Goal: Download file/media

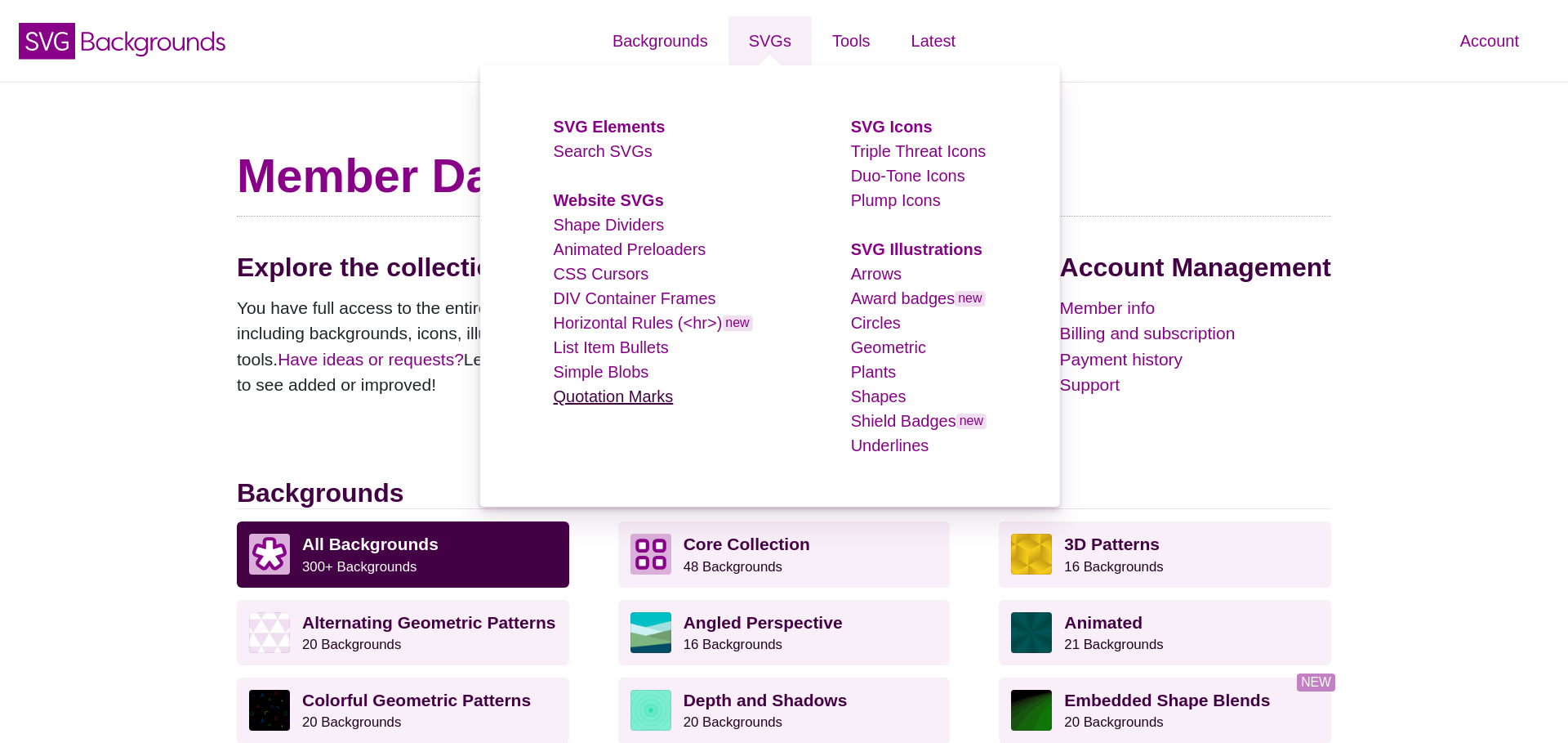
click at [570, 393] on link "Quotation Marks" at bounding box center [613, 397] width 120 height 18
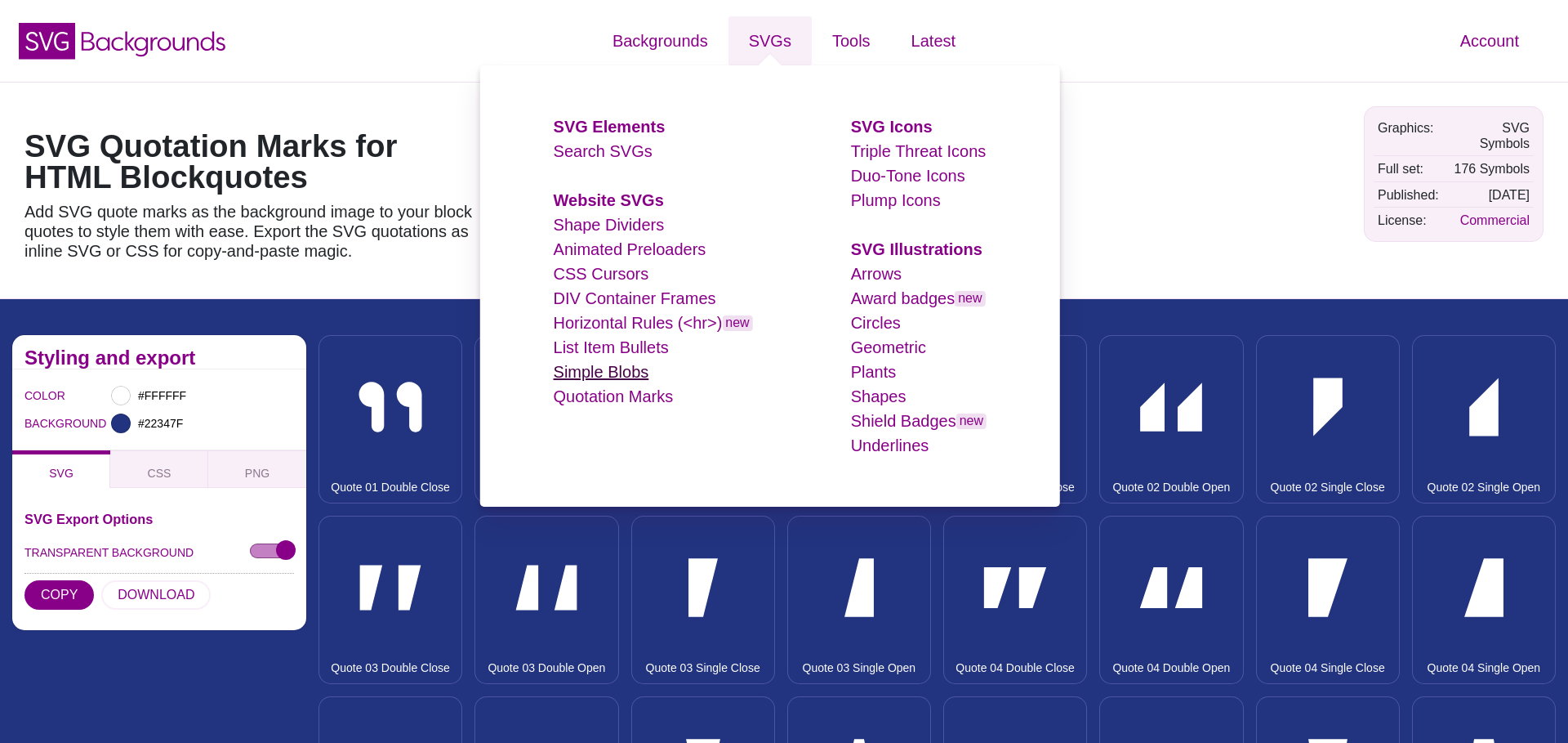
click at [618, 374] on link "Simple Blobs" at bounding box center [601, 372] width 95 height 18
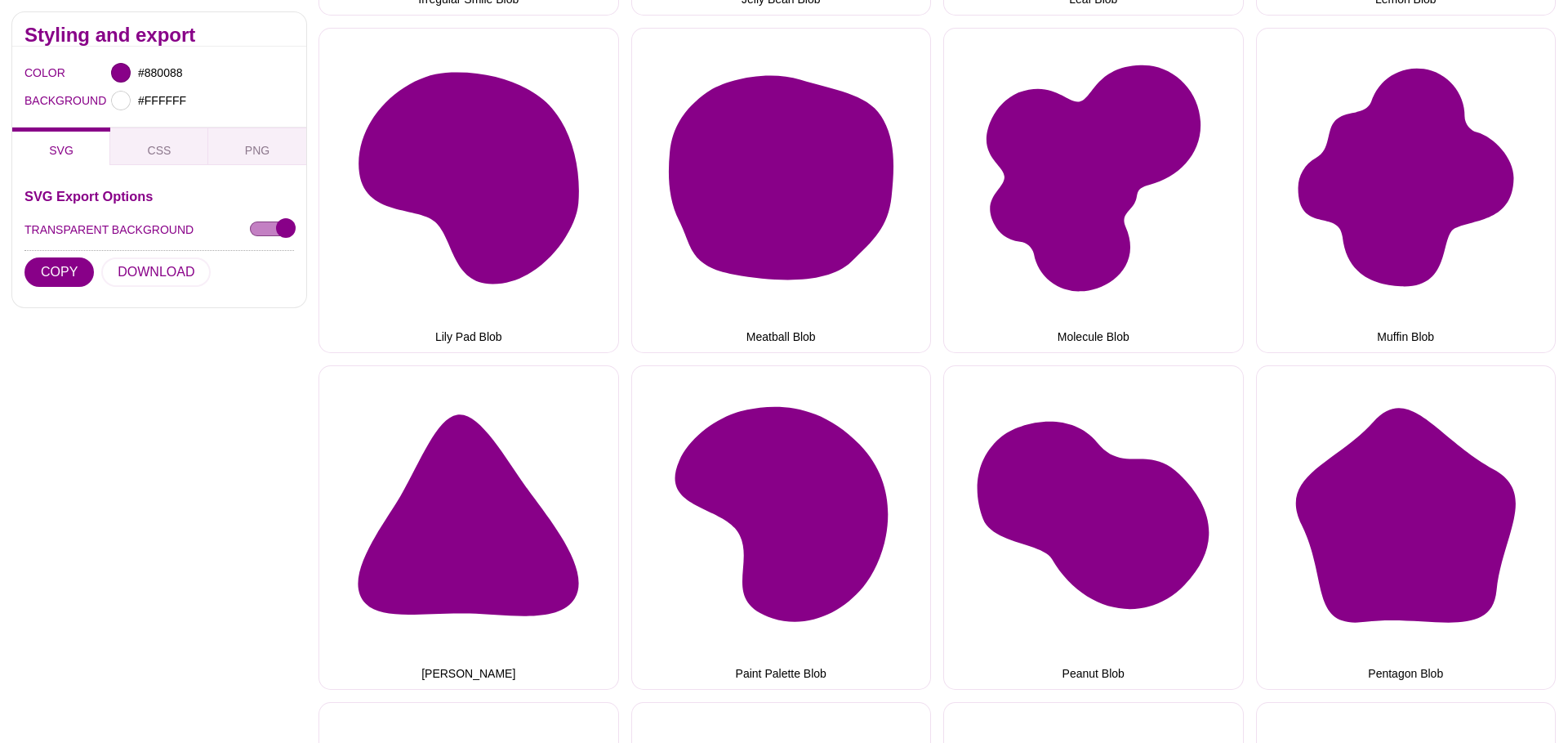
scroll to position [1599, 0]
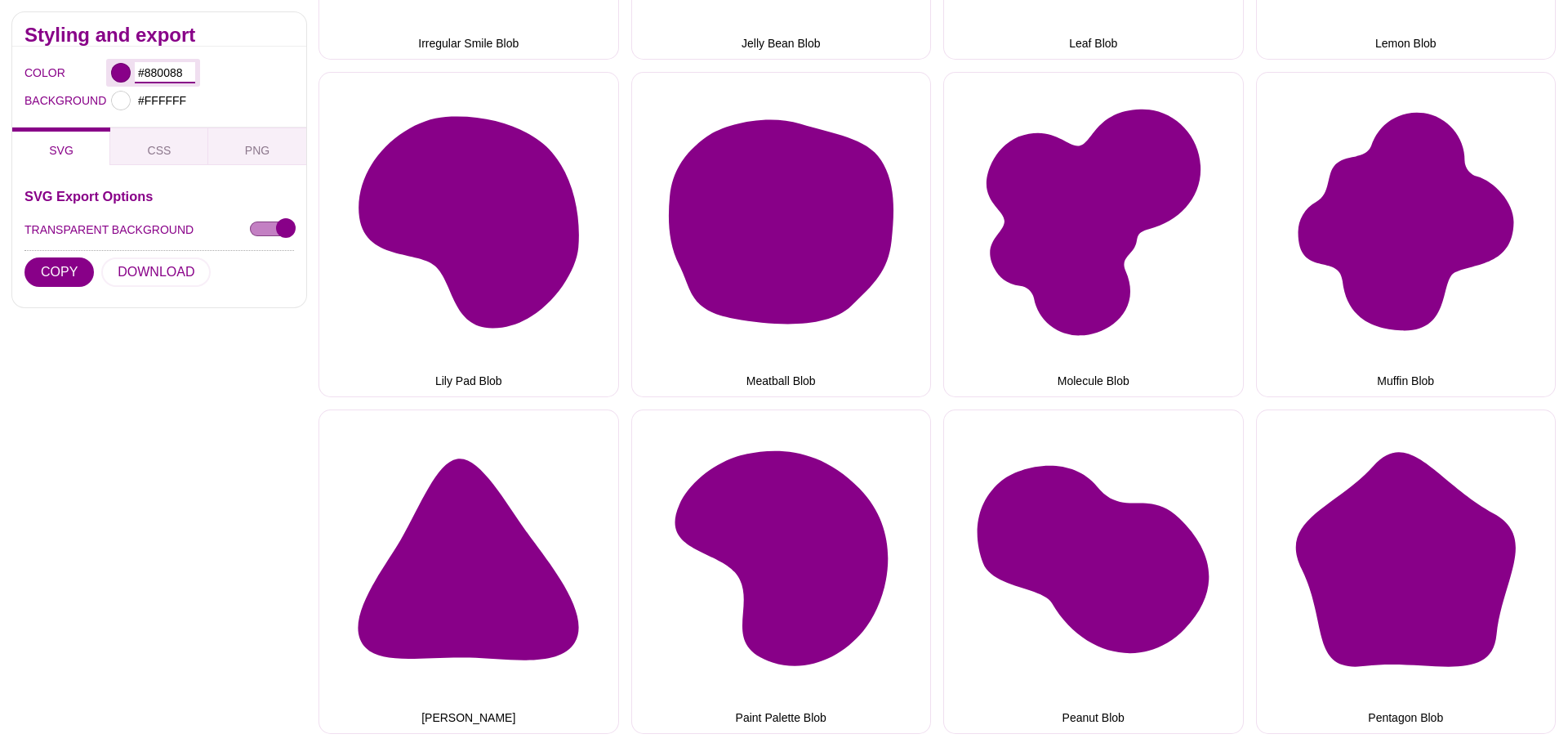
click at [162, 70] on input "#880088" at bounding box center [165, 73] width 60 height 22
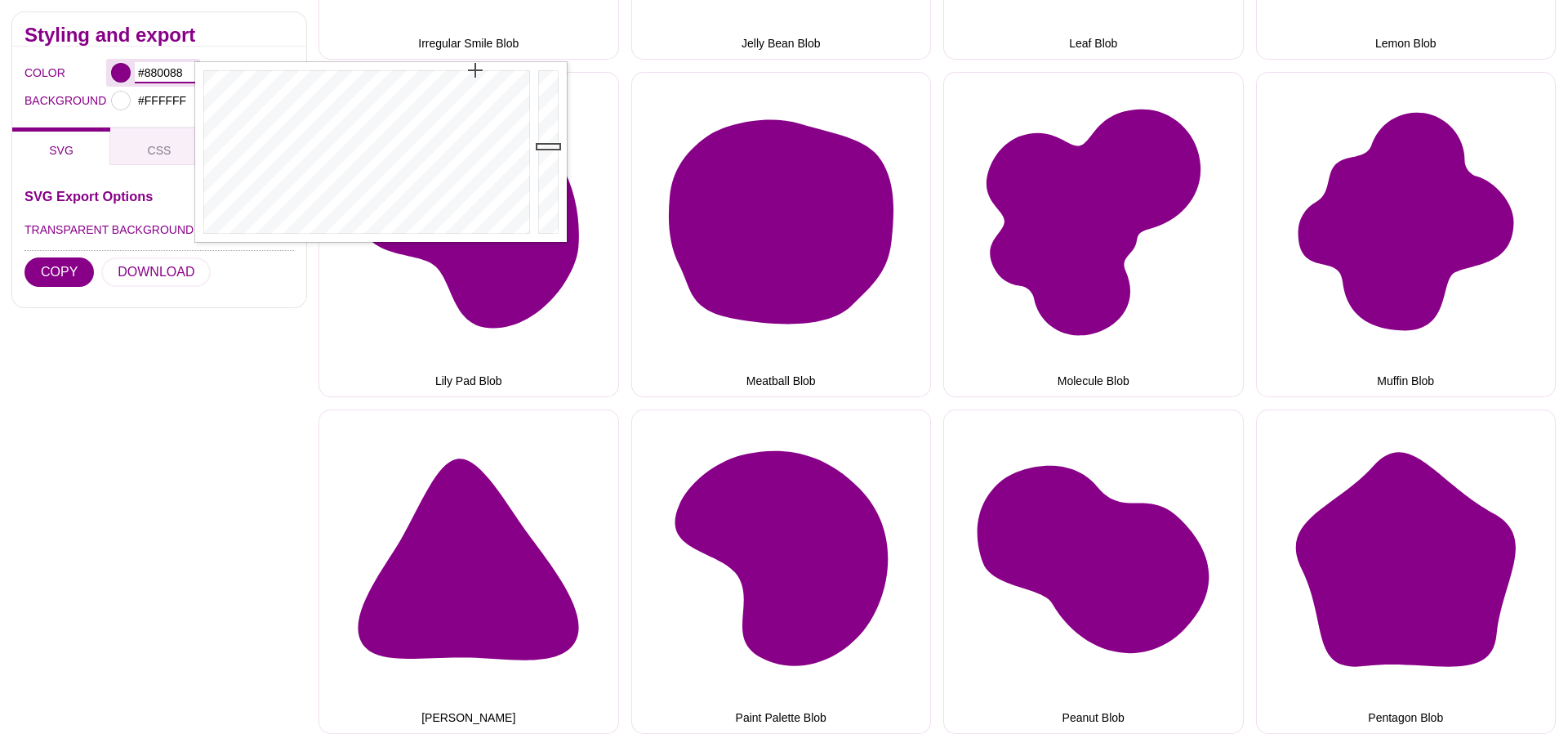
click at [162, 70] on input "#880088" at bounding box center [165, 73] width 60 height 22
paste input "005487"
type input "#005487"
click at [215, 427] on div "Styling and export COLOR #005487 BACKGROUND #FFFFFF SVG CSS PNG SVG Export Opti…" at bounding box center [159, 425] width 319 height 3035
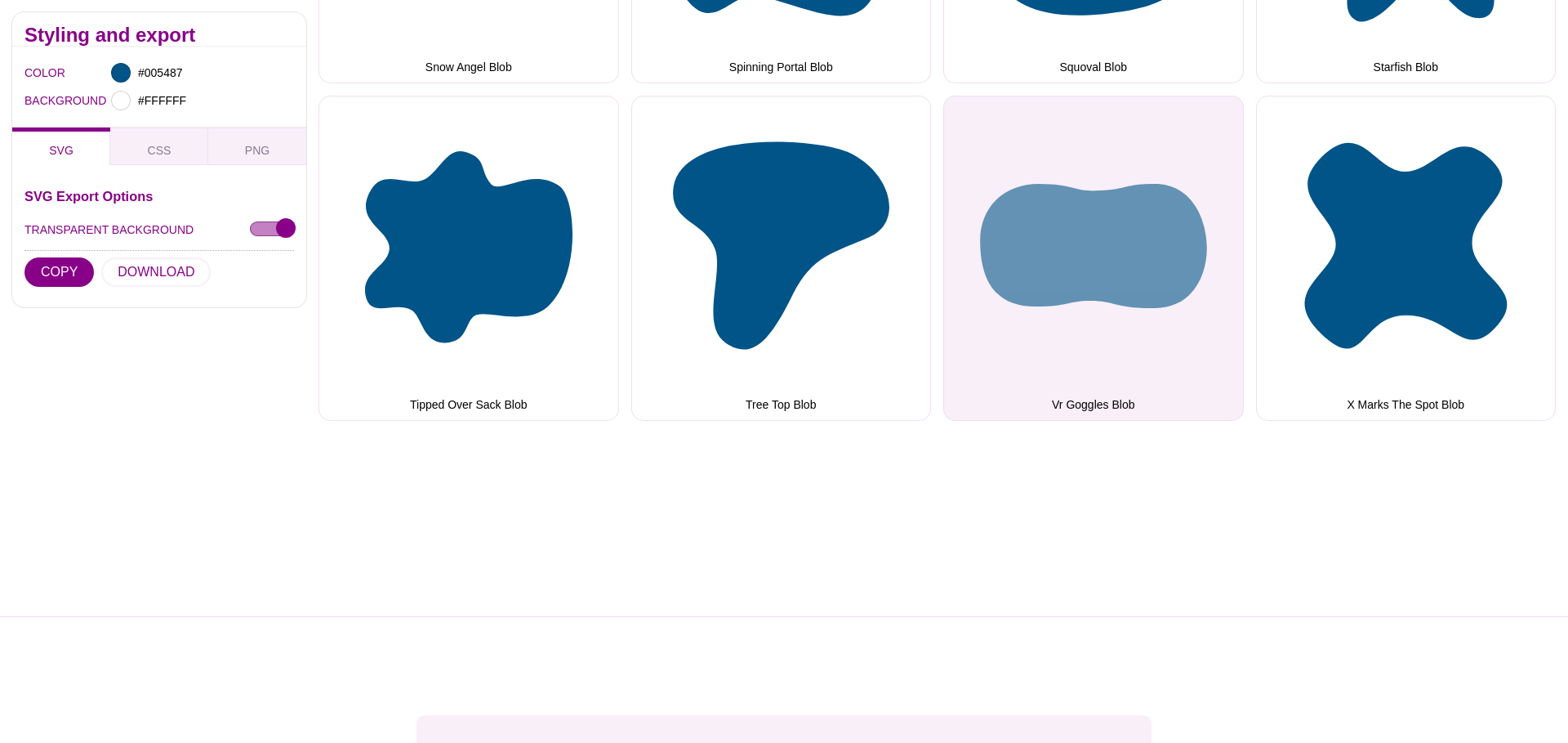
scroll to position [2912, 0]
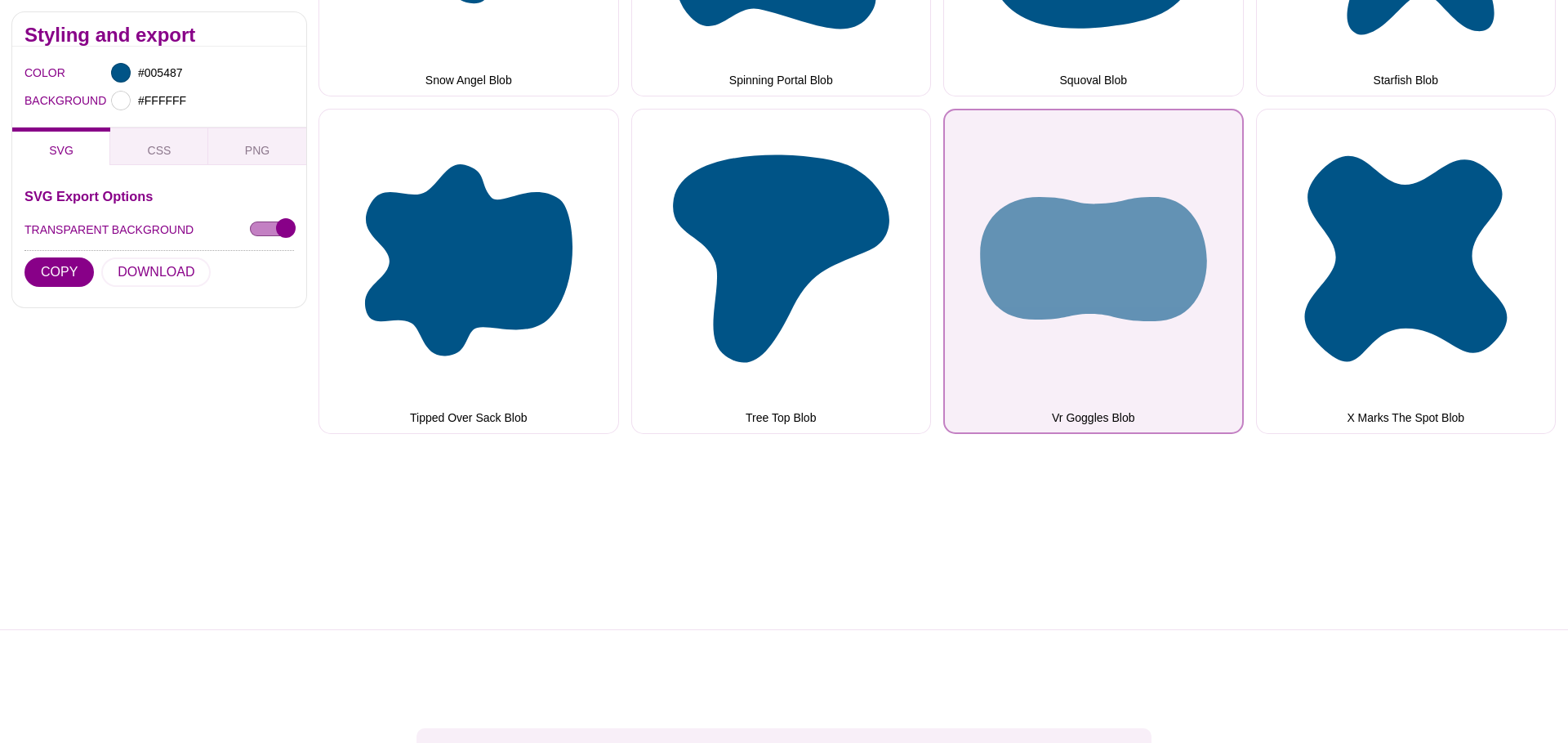
click at [1078, 261] on button "Vr Goggles Blob" at bounding box center [1094, 271] width 301 height 326
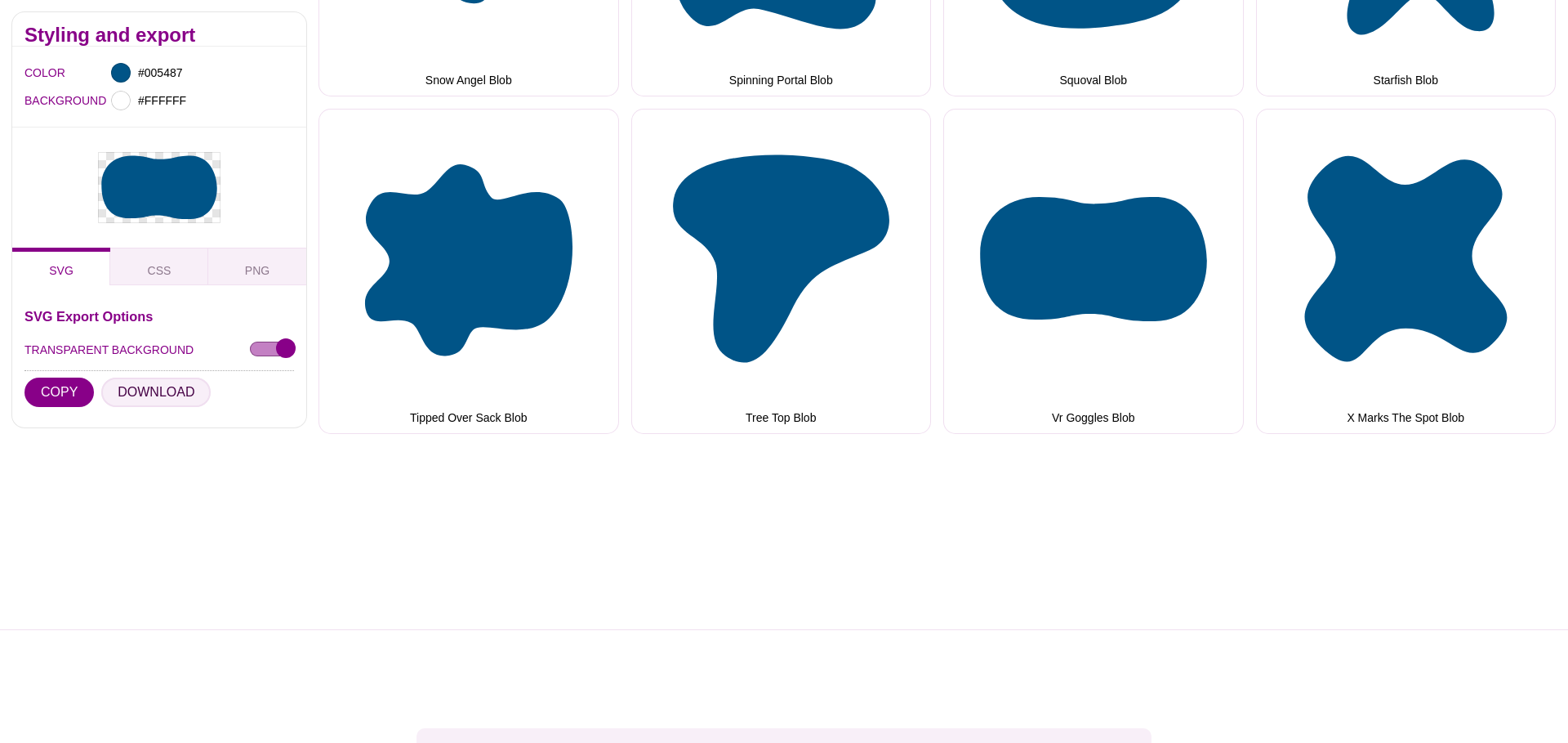
click at [171, 395] on button "DOWNLOAD" at bounding box center [156, 393] width 109 height 30
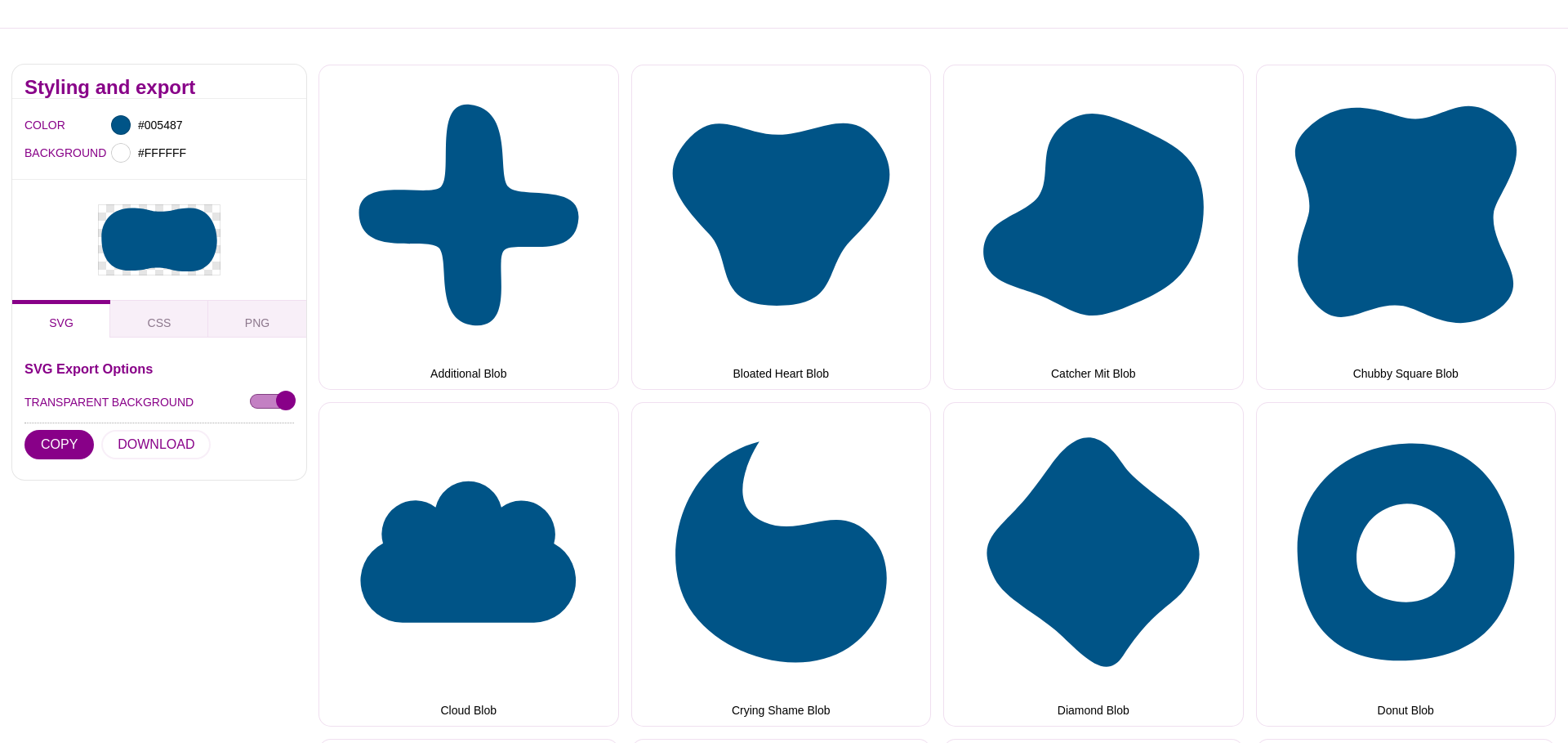
scroll to position [0, 0]
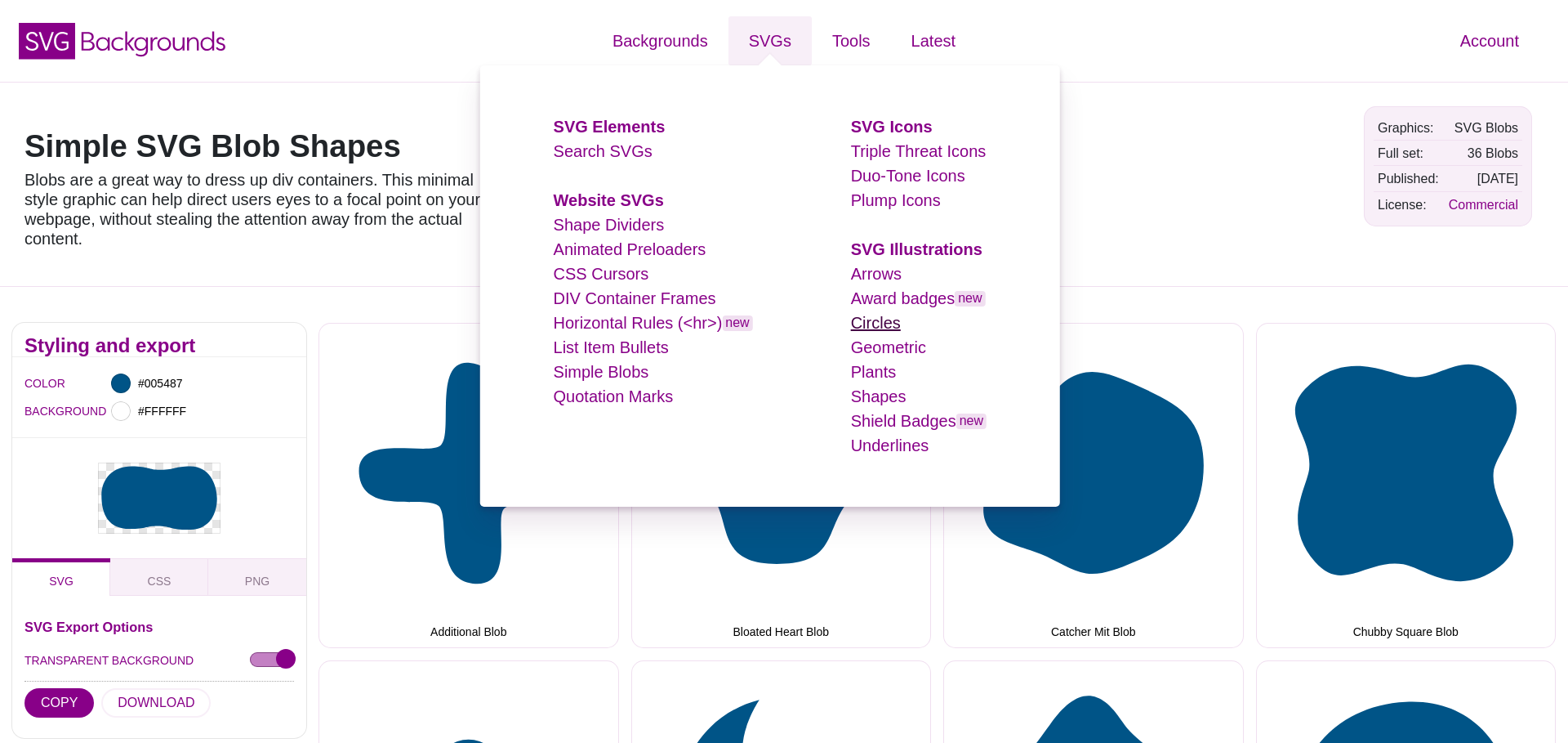
click at [879, 317] on link "Circles" at bounding box center [876, 323] width 50 height 18
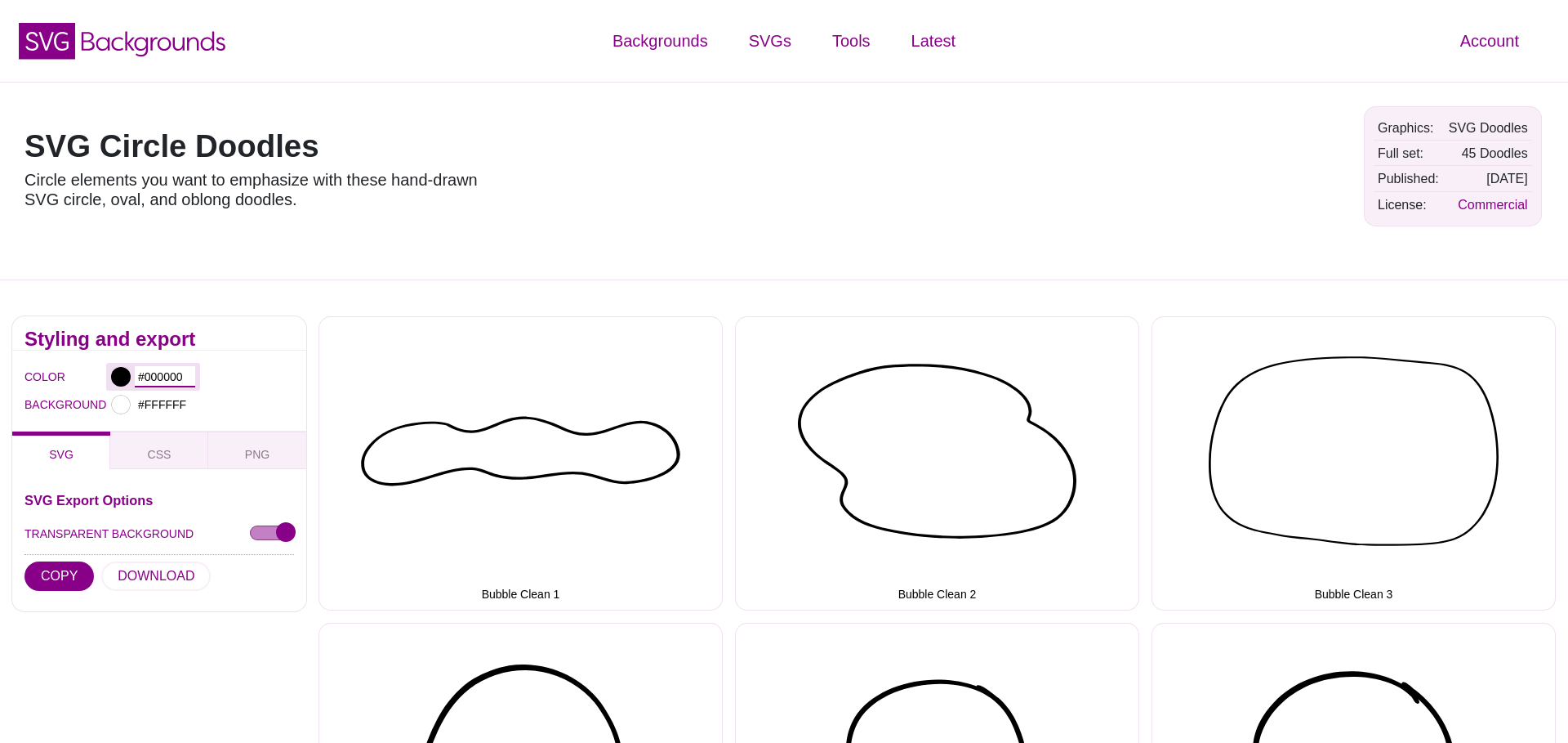
click at [159, 374] on input "#000000" at bounding box center [165, 377] width 60 height 22
paste input "EFAD2A"
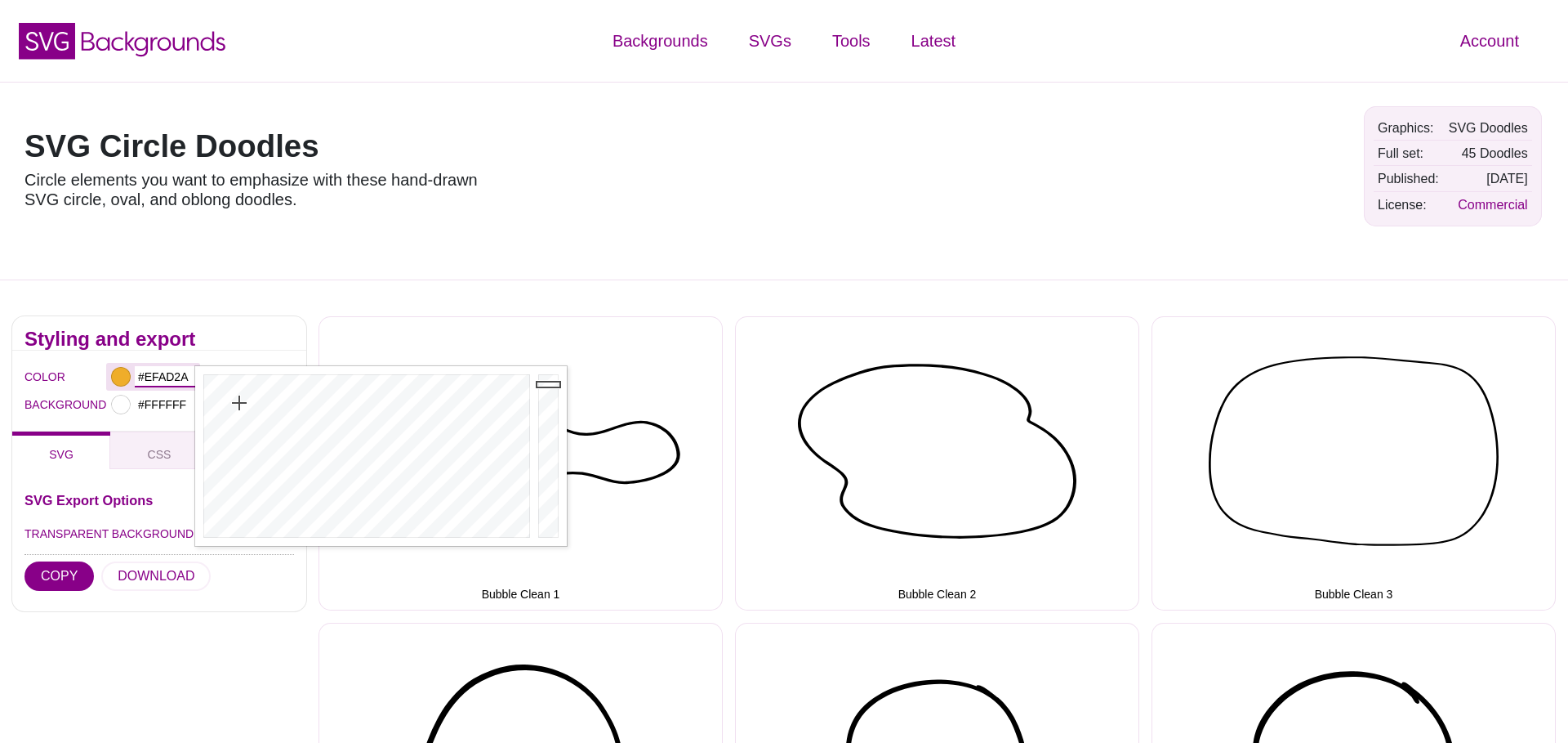
type input "#EFAD2A"
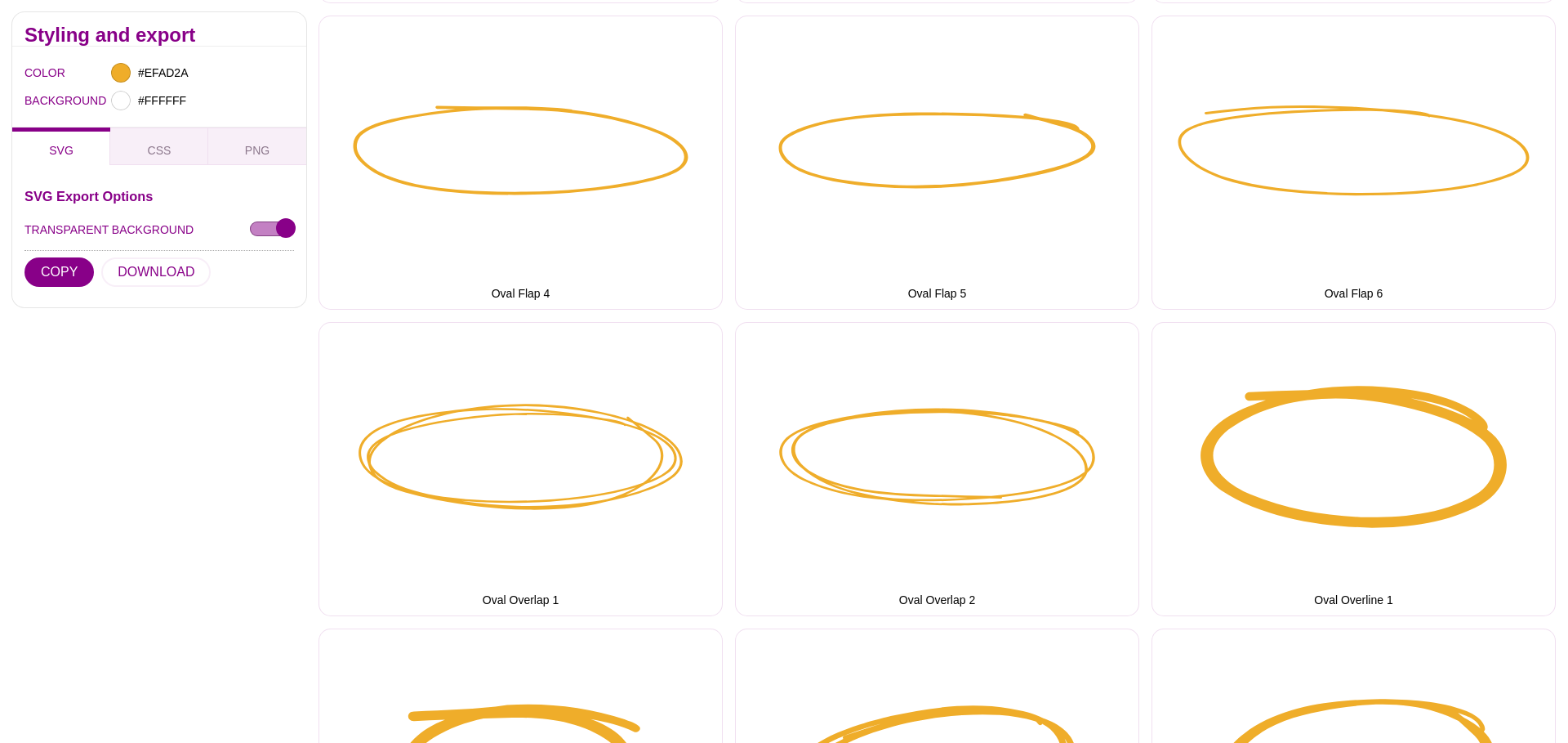
scroll to position [2469, 0]
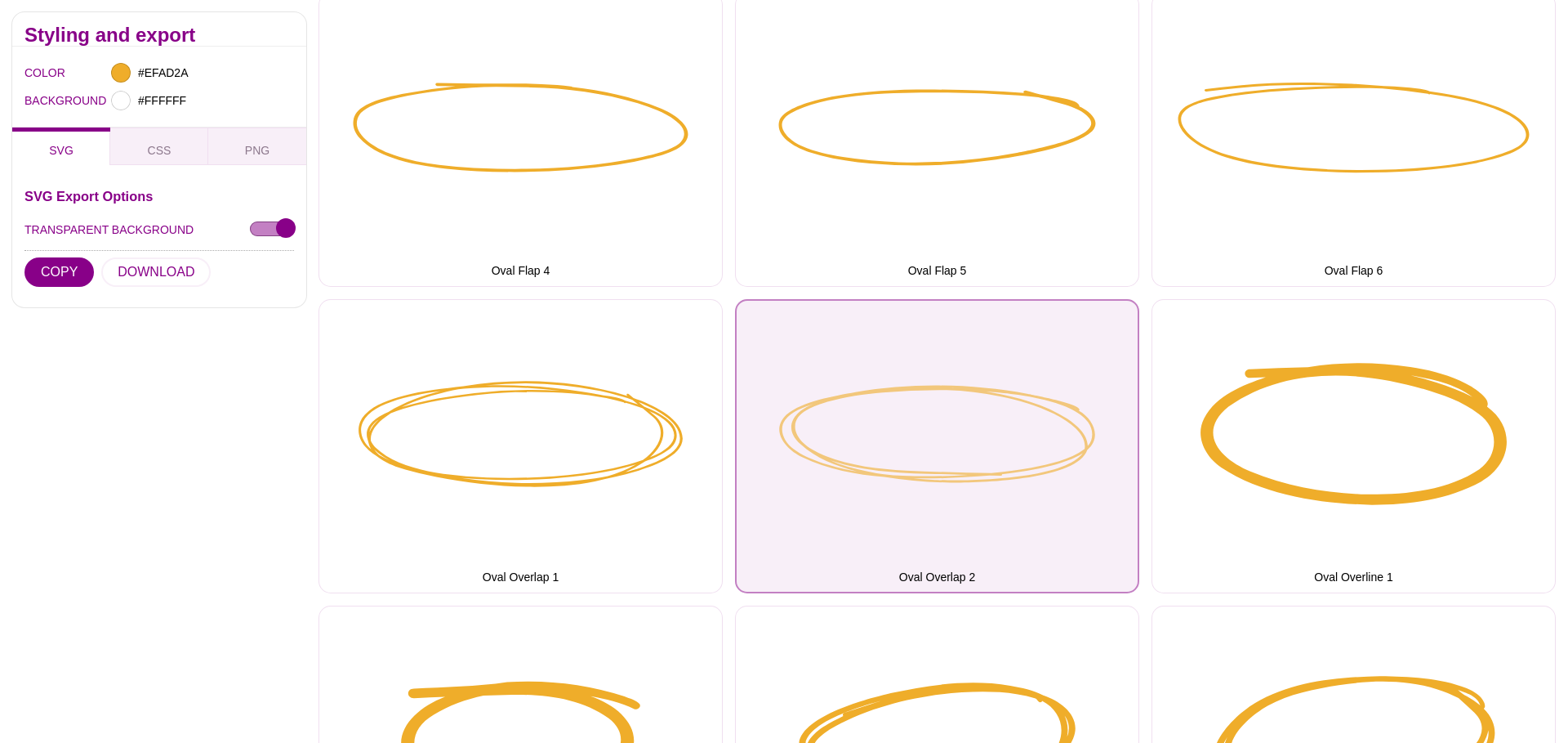
click at [998, 418] on button "Oval Overlap 2" at bounding box center [937, 446] width 404 height 294
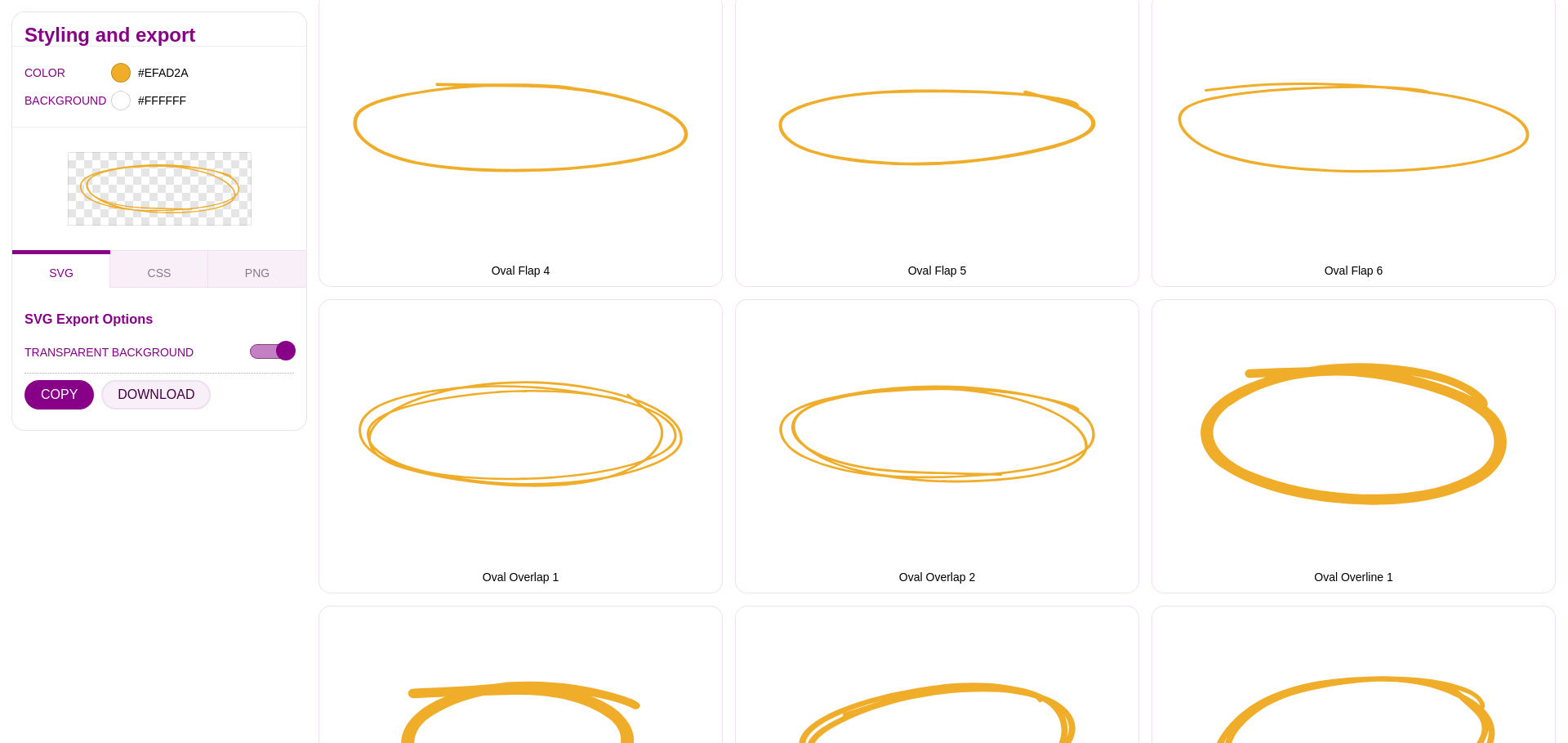
click at [160, 395] on button "DOWNLOAD" at bounding box center [156, 395] width 109 height 30
click at [157, 71] on input "#EFAD2A" at bounding box center [165, 73] width 60 height 22
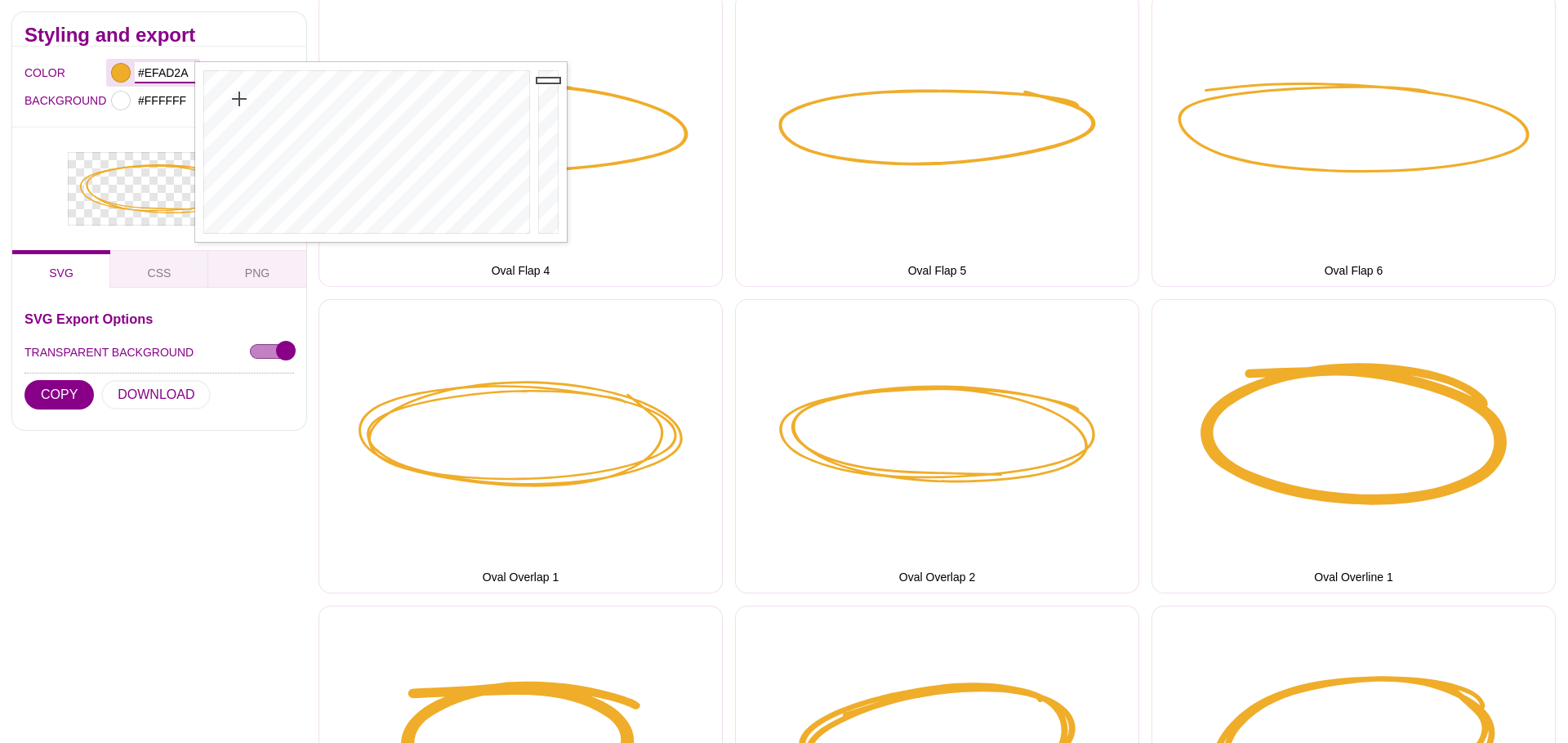
click at [157, 71] on input "#EFAD2A" at bounding box center [165, 73] width 60 height 22
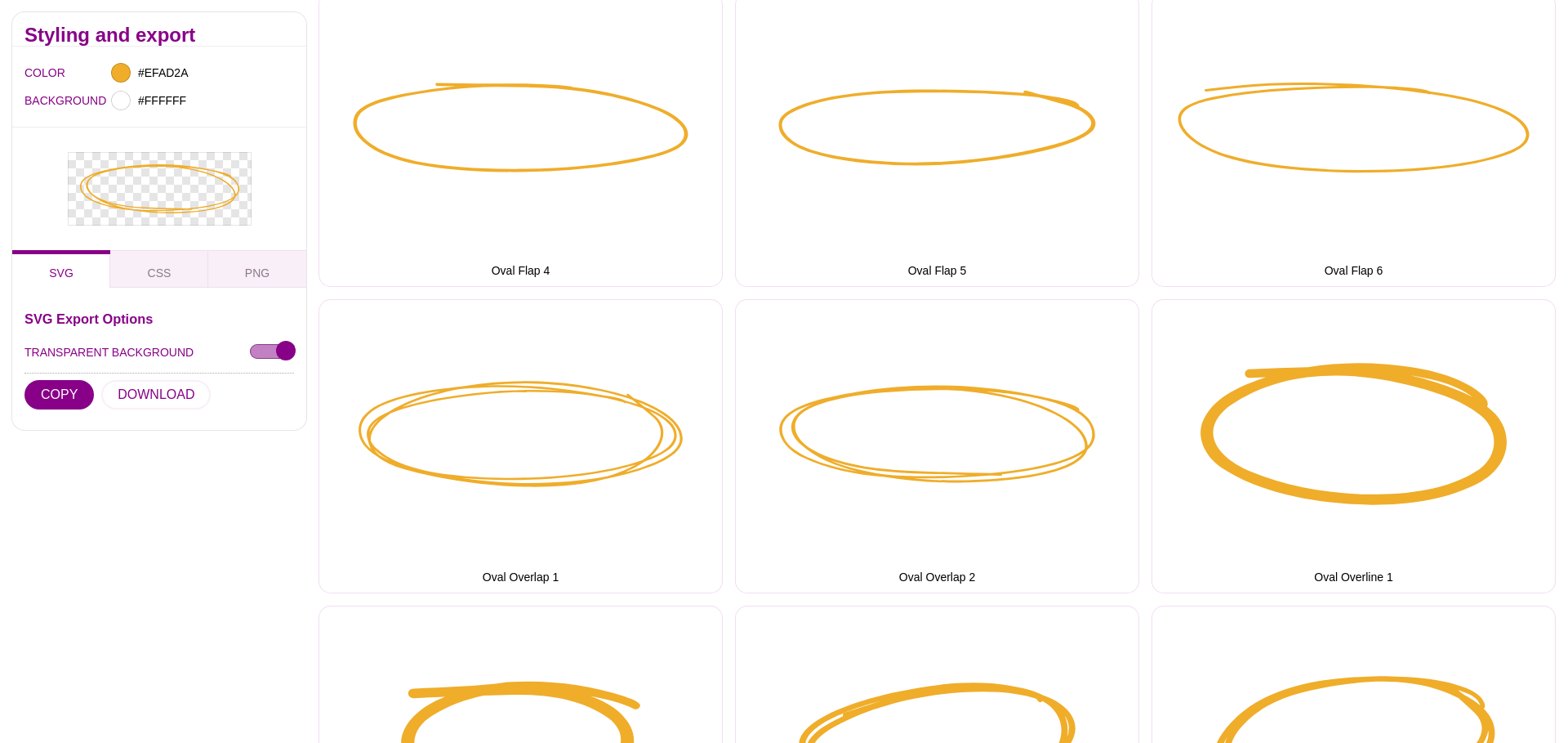
click at [1096, 287] on div "Bubble Clean 1 Bubble Clean 2 Bubble Clean 3 Circle Clean 1 Circle Clean 2 Circ…" at bounding box center [944, 133] width 1250 height 4597
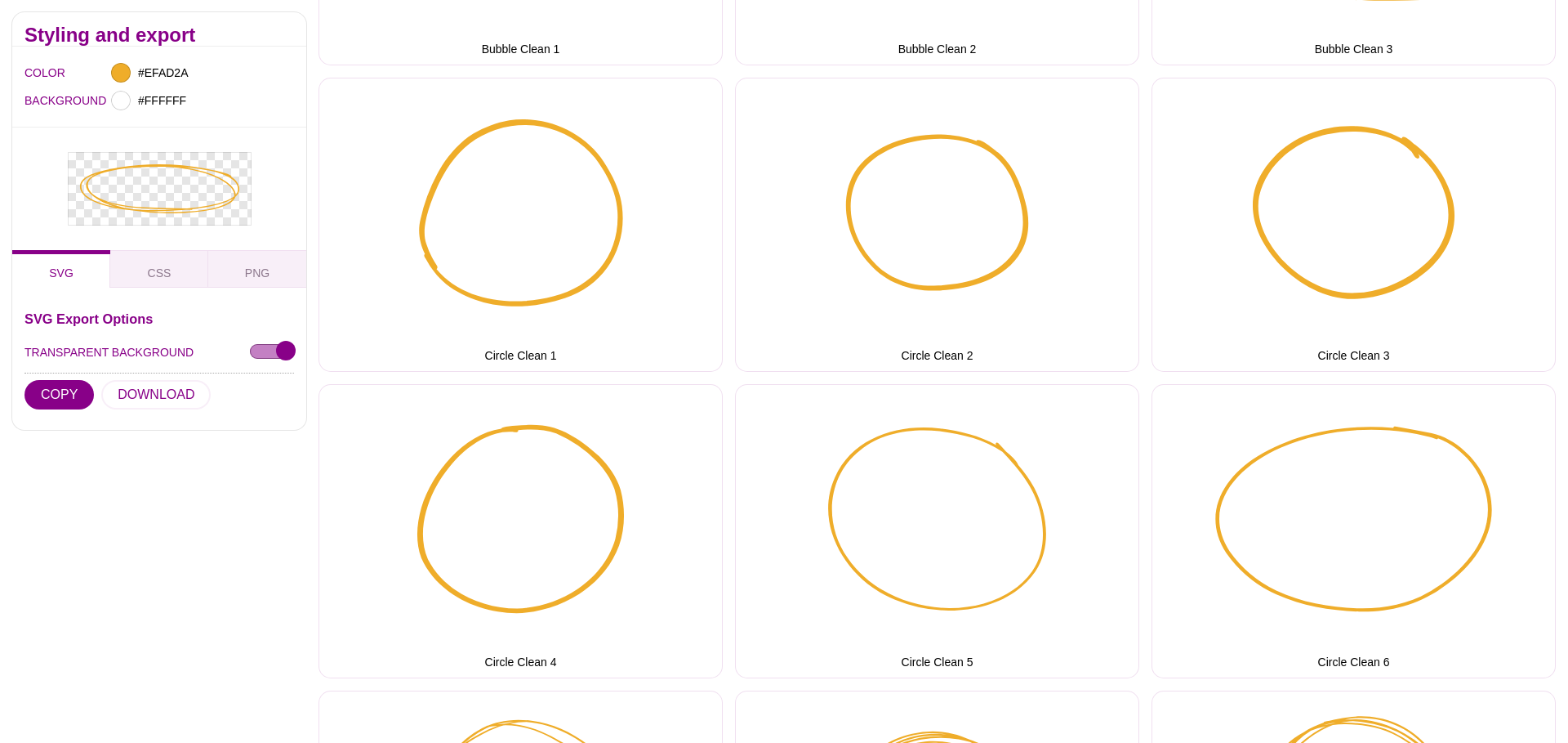
scroll to position [0, 0]
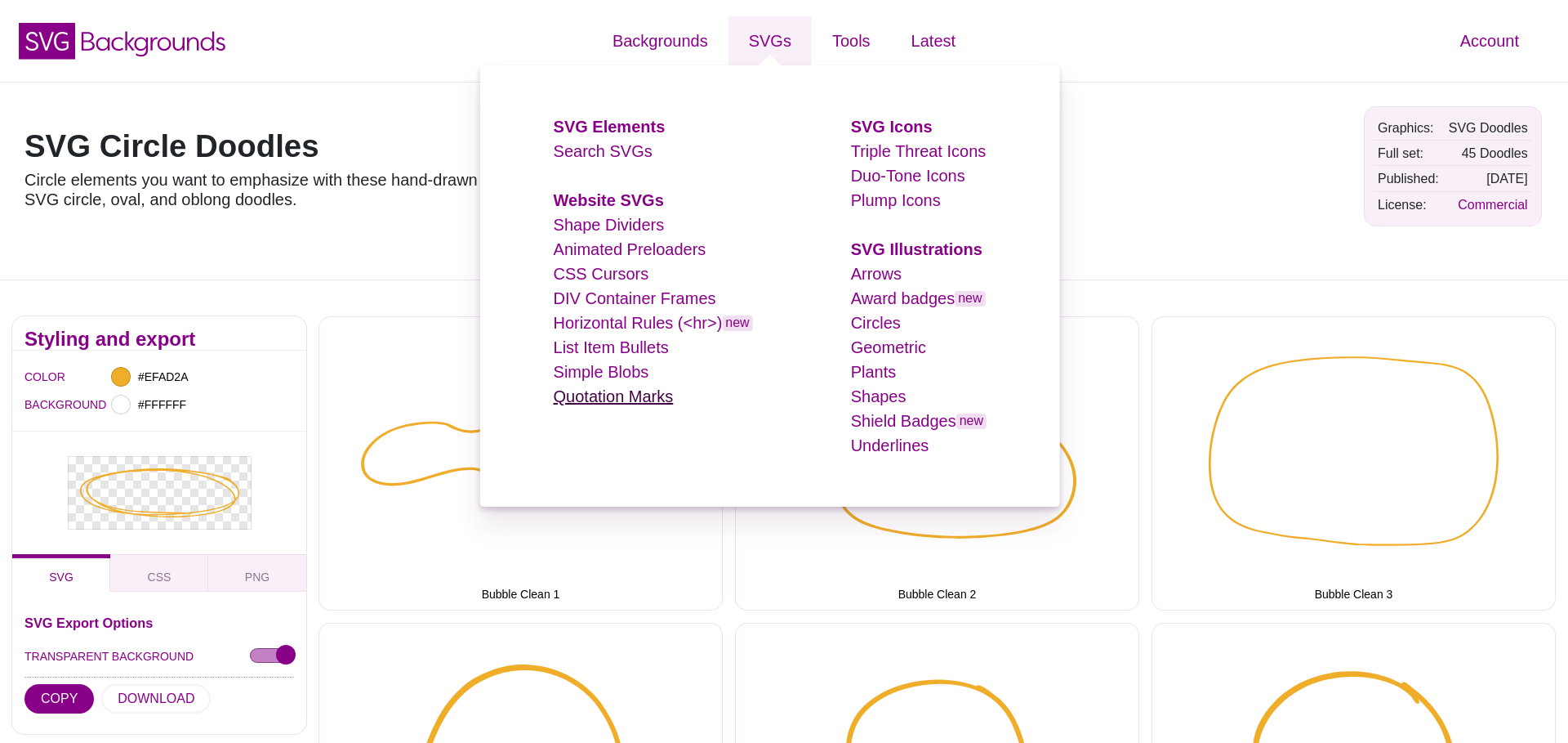
click at [625, 391] on link "Quotation Marks" at bounding box center [613, 397] width 120 height 18
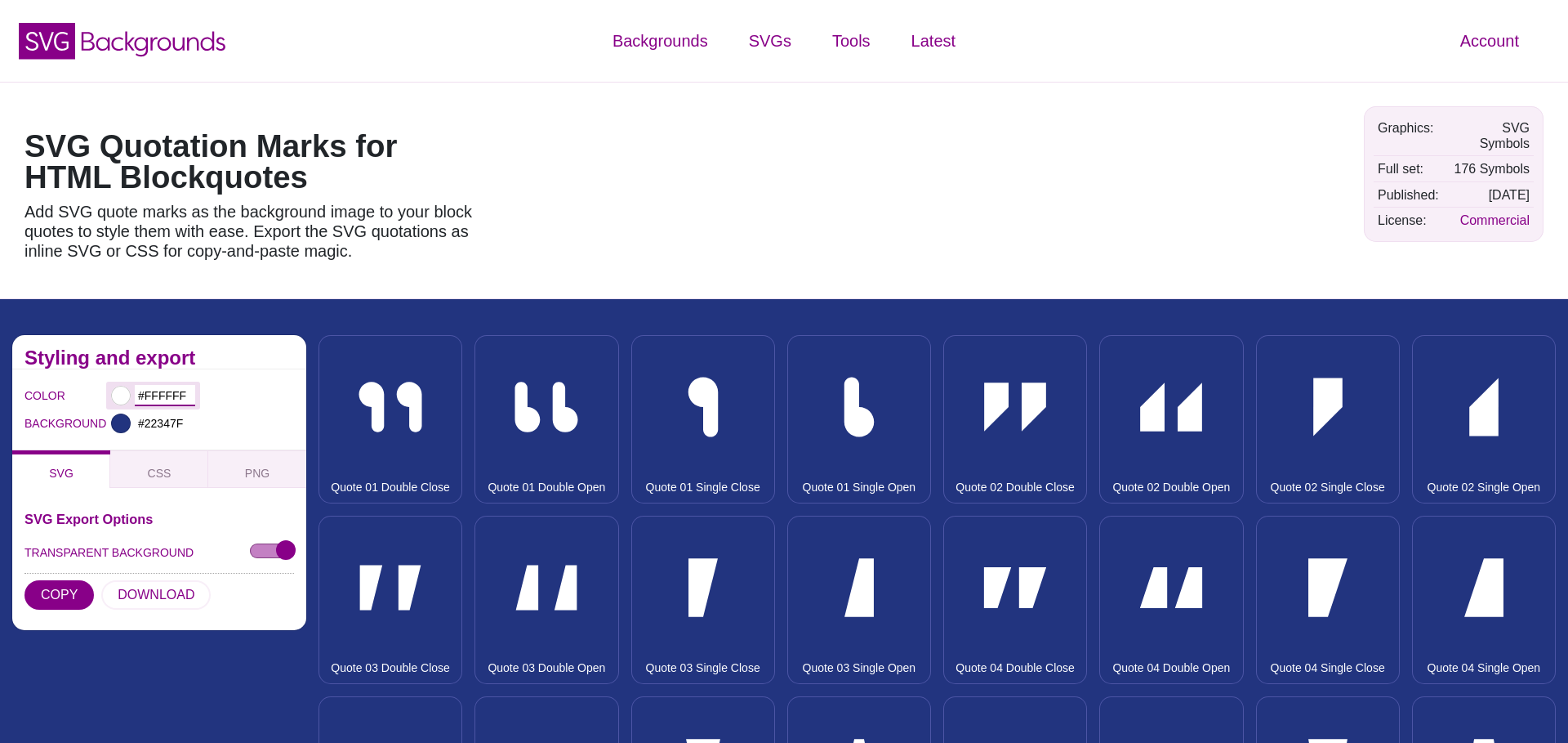
click at [169, 393] on input "#FFFFFF" at bounding box center [165, 396] width 60 height 22
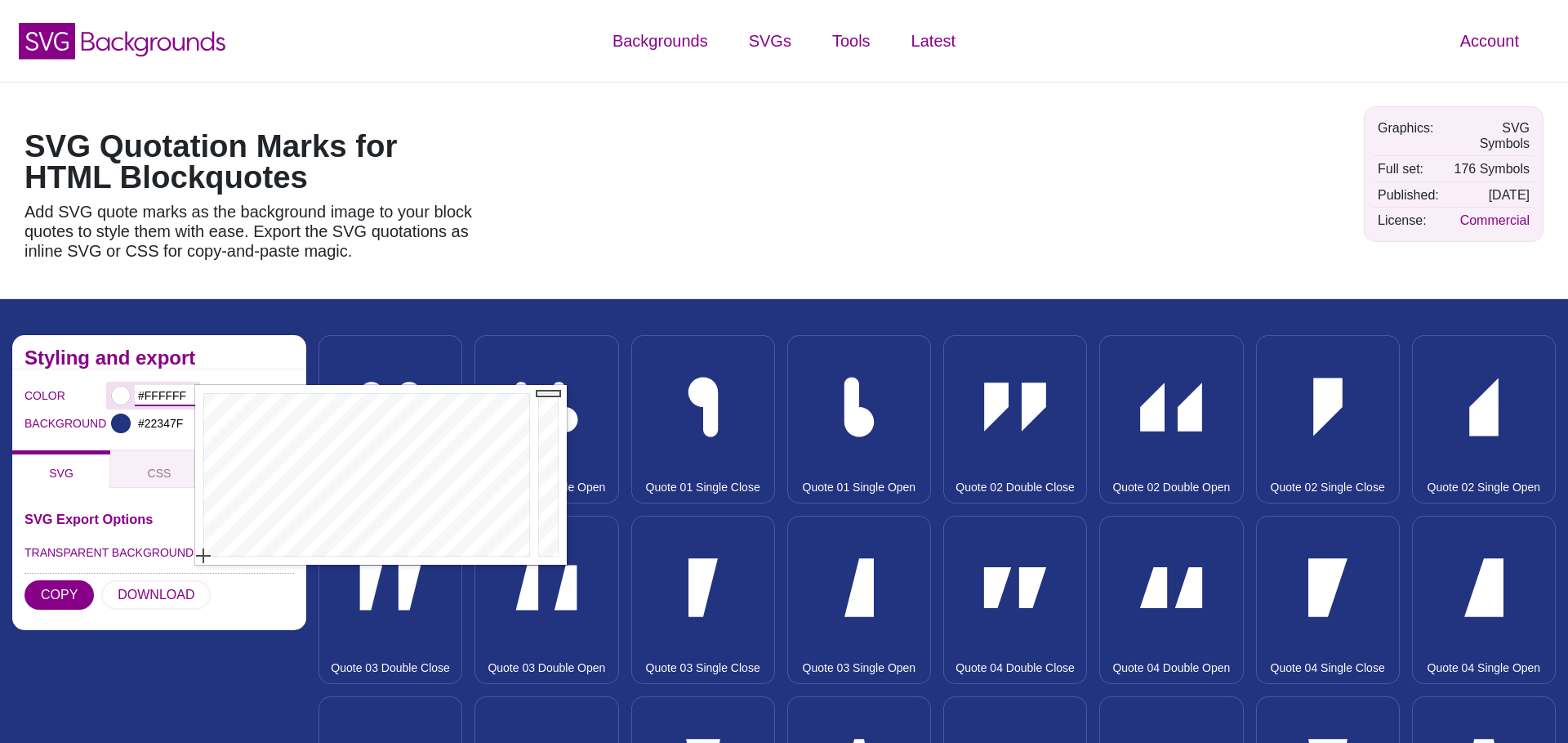
paste input "EFAD2A"
type input "#EFAD2A"
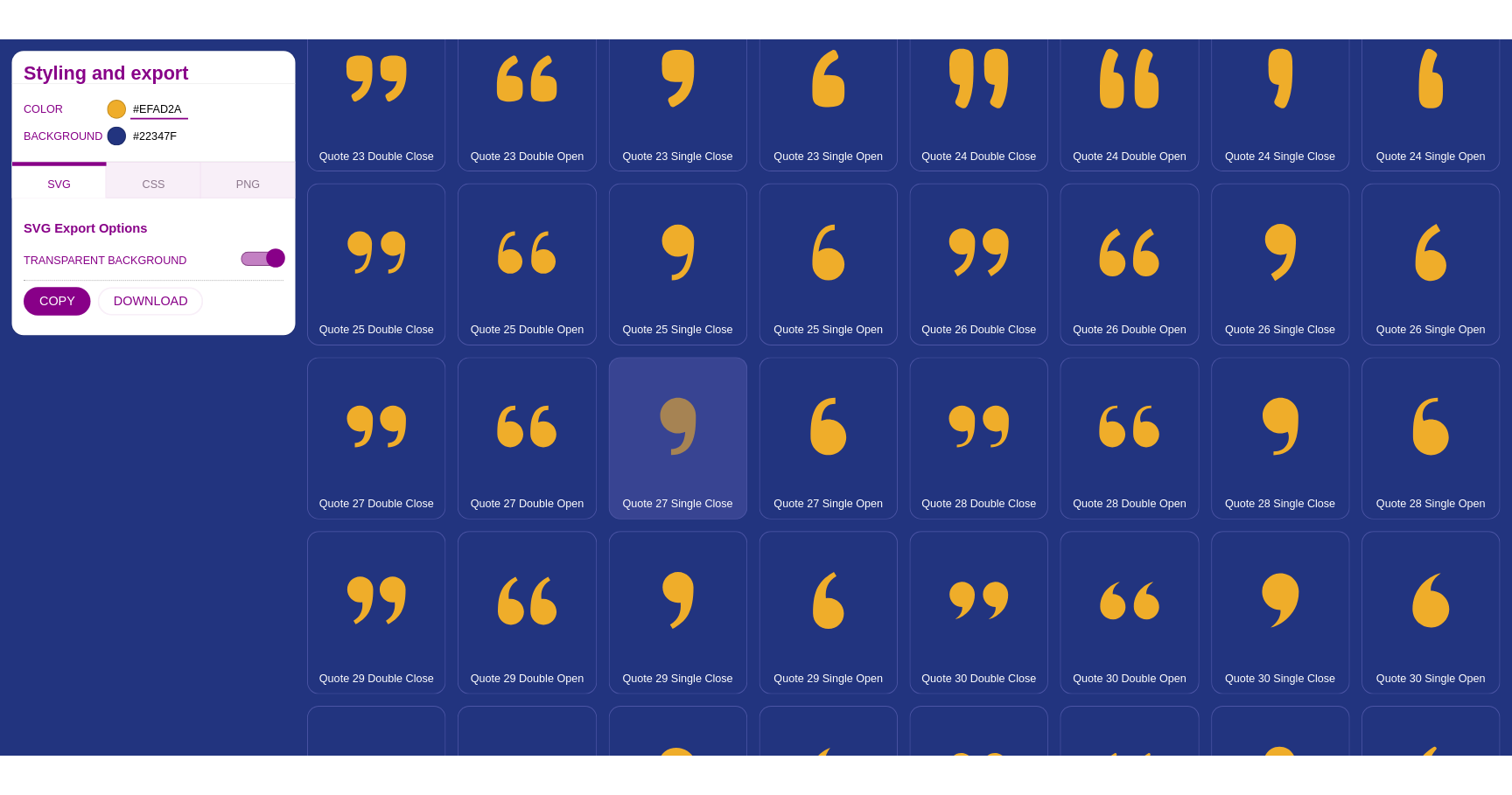
scroll to position [2520, 0]
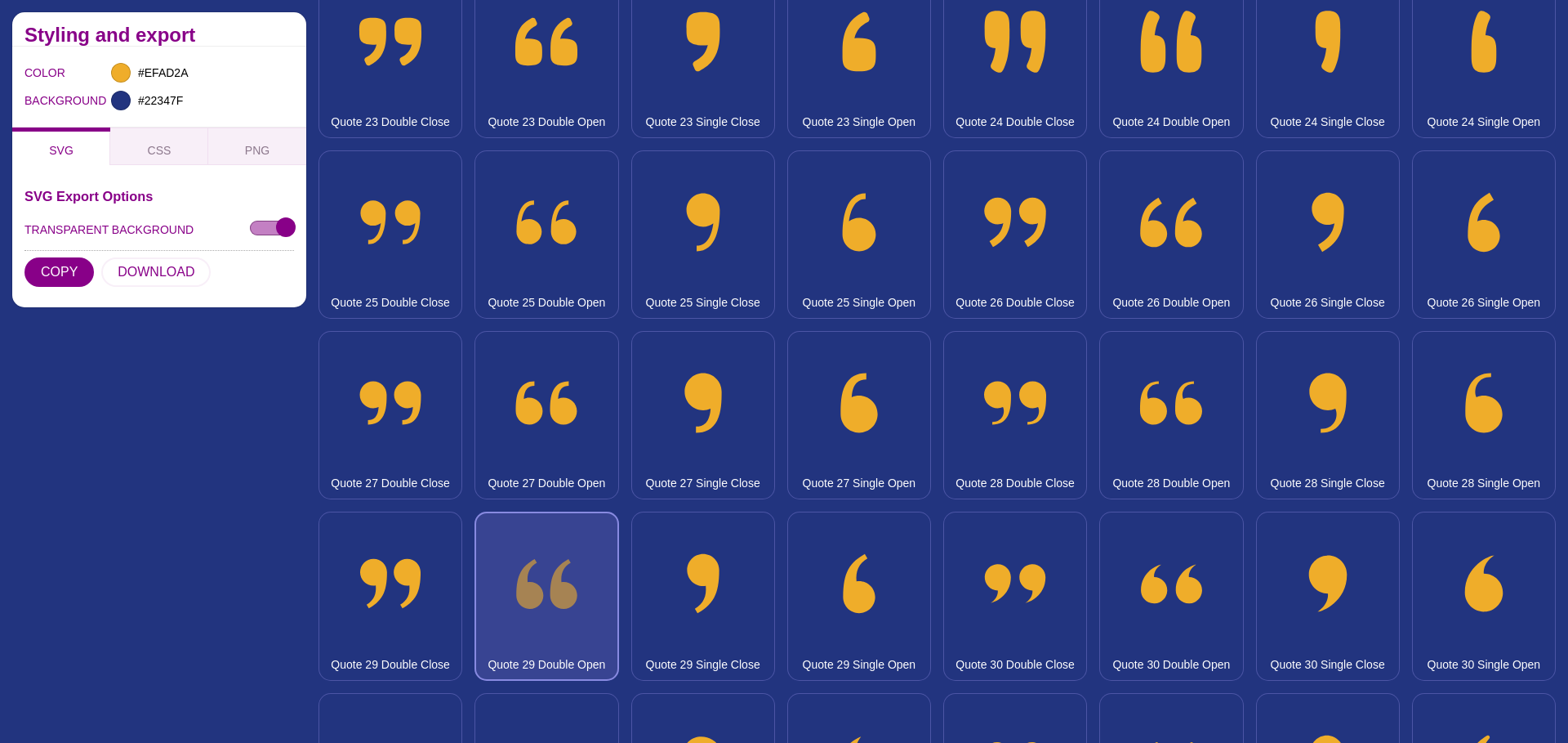
click at [542, 552] on button "Quote 29 Double Open" at bounding box center [546, 596] width 144 height 168
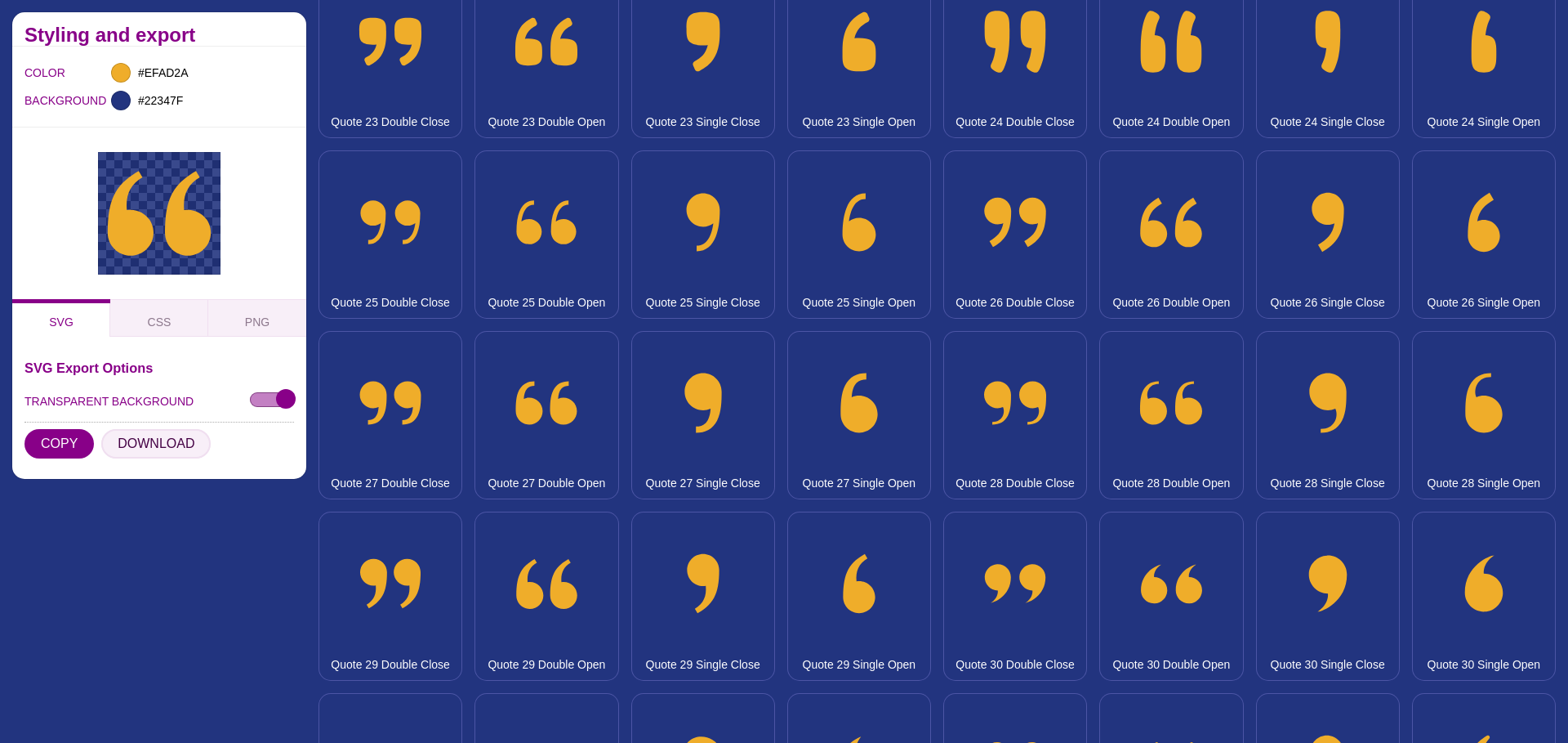
click at [166, 450] on button "DOWNLOAD" at bounding box center [156, 444] width 109 height 30
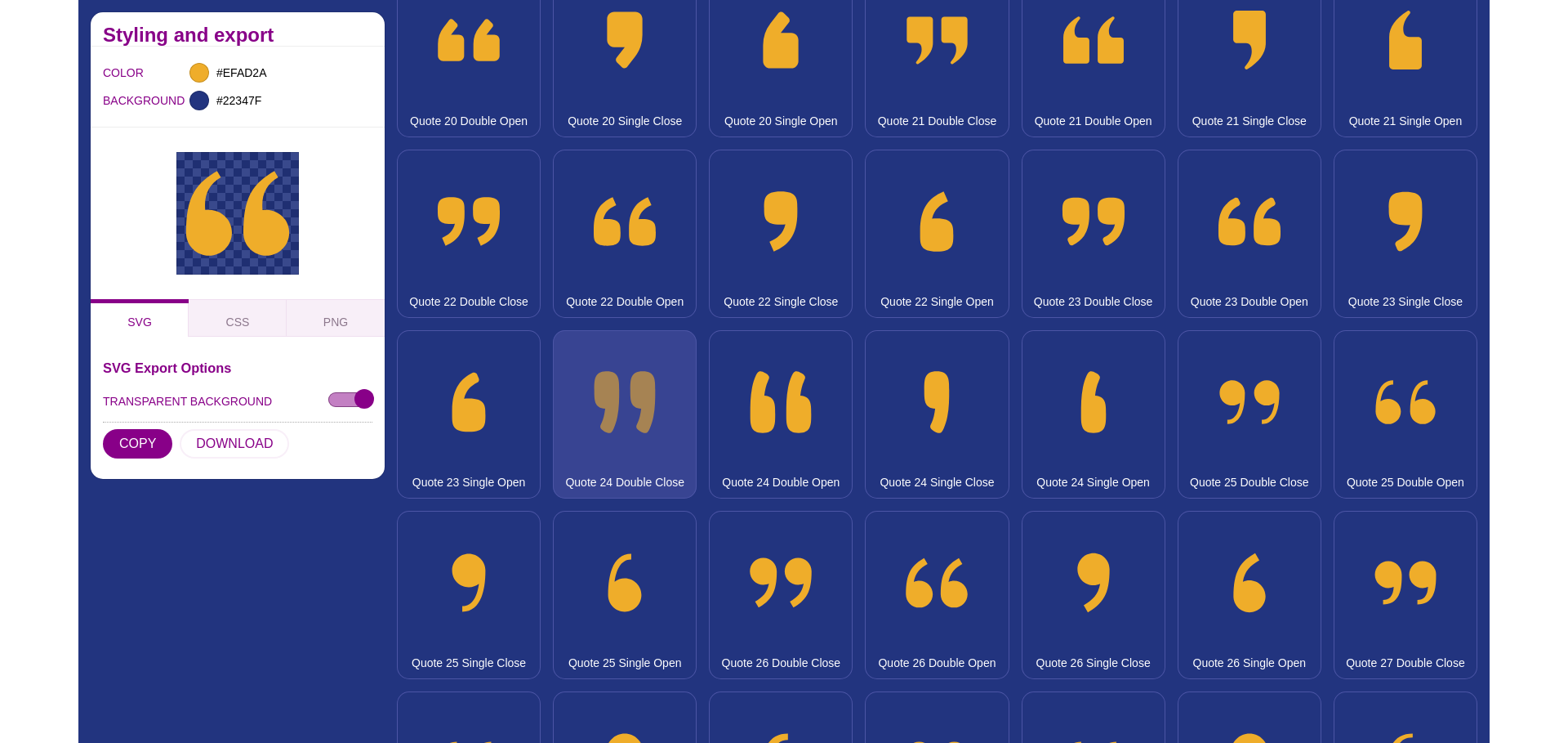
scroll to position [1995, 0]
